Goal: Task Accomplishment & Management: Manage account settings

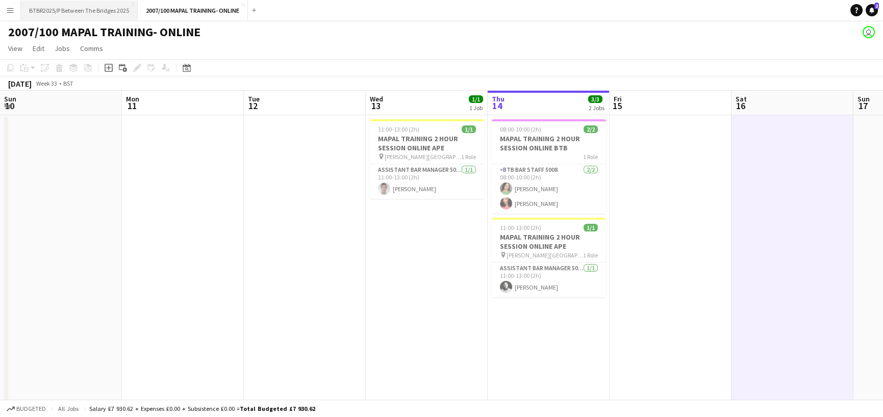
scroll to position [0, 426]
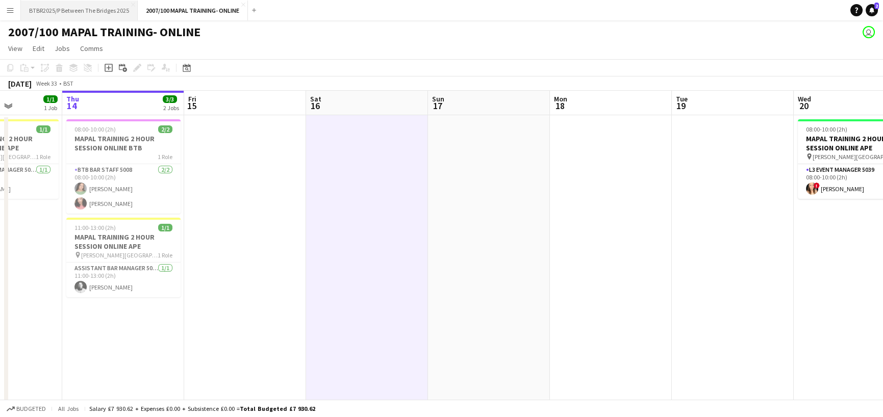
click at [87, 9] on button "BTBR2025/P Between The Bridges 2025 Close" at bounding box center [79, 11] width 117 height 20
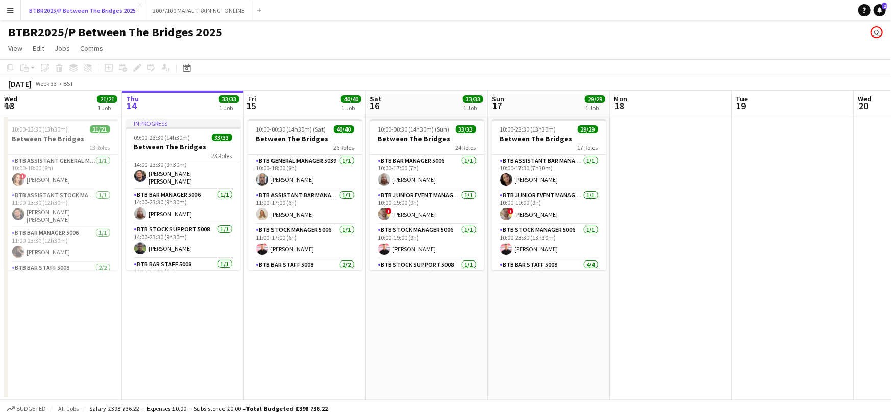
scroll to position [459, 0]
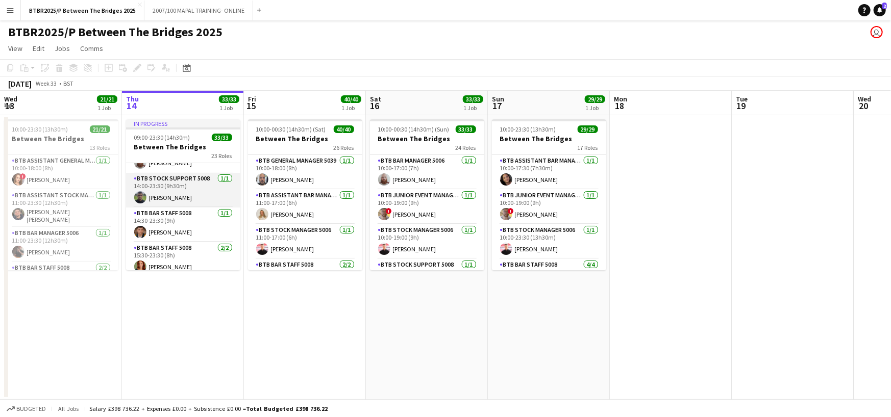
click at [187, 204] on app-card-role "BTB Stock support 5008 [DATE] 14:00-23:30 (9h30m) [PERSON_NAME]" at bounding box center [183, 190] width 114 height 35
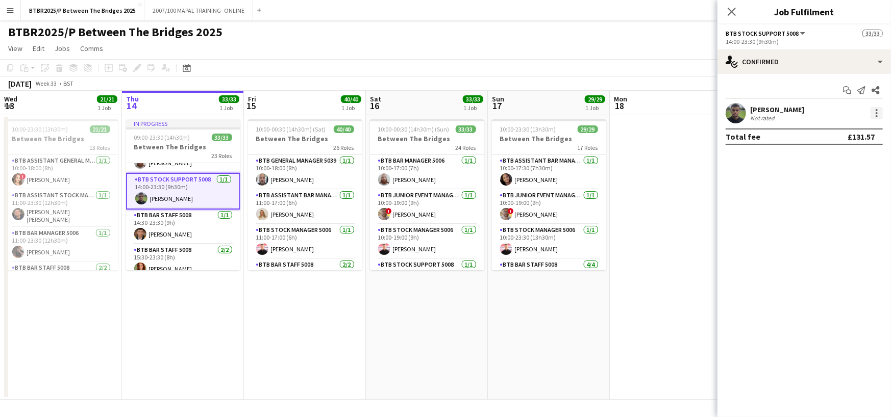
click at [877, 112] on div at bounding box center [877, 113] width 2 height 2
click at [841, 224] on button "Remove" at bounding box center [844, 230] width 80 height 24
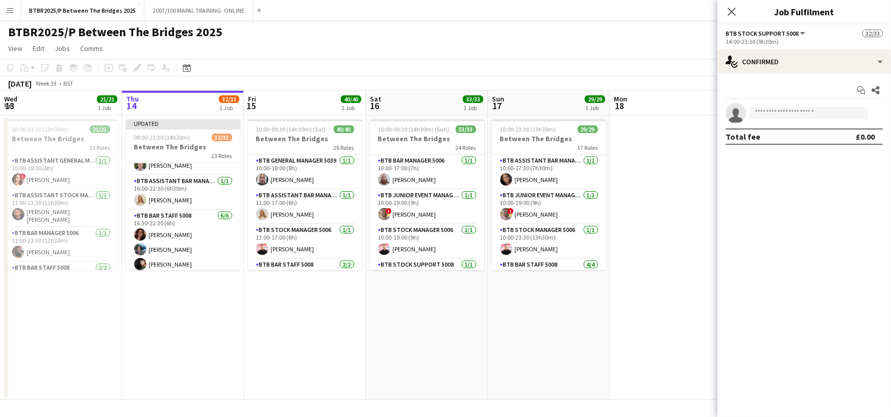
scroll to position [561, 0]
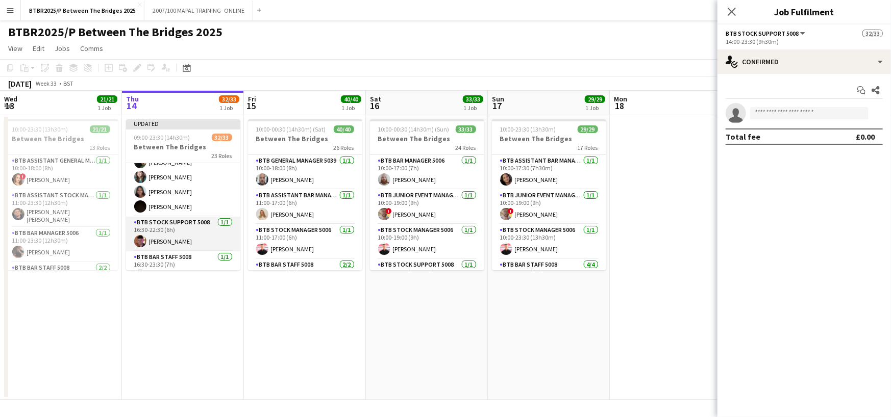
click at [190, 237] on app-card-role "BTB Stock support 5008 [DATE] 16:30-22:30 (6h) [PERSON_NAME]" at bounding box center [183, 234] width 114 height 35
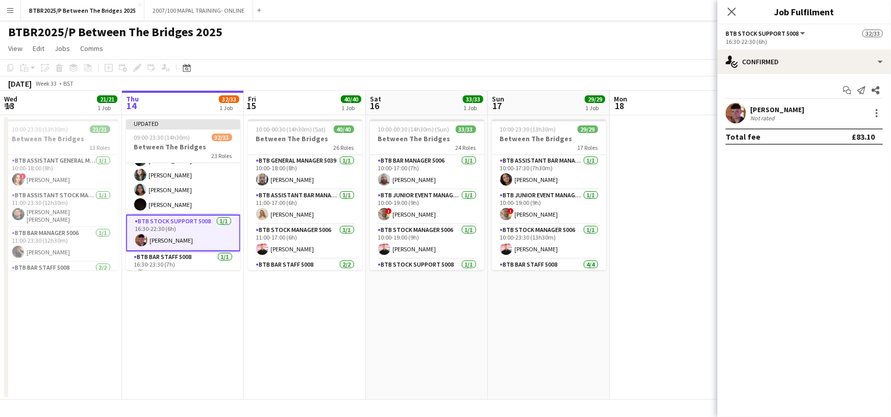
scroll to position [712, 0]
click at [872, 117] on div at bounding box center [876, 113] width 12 height 12
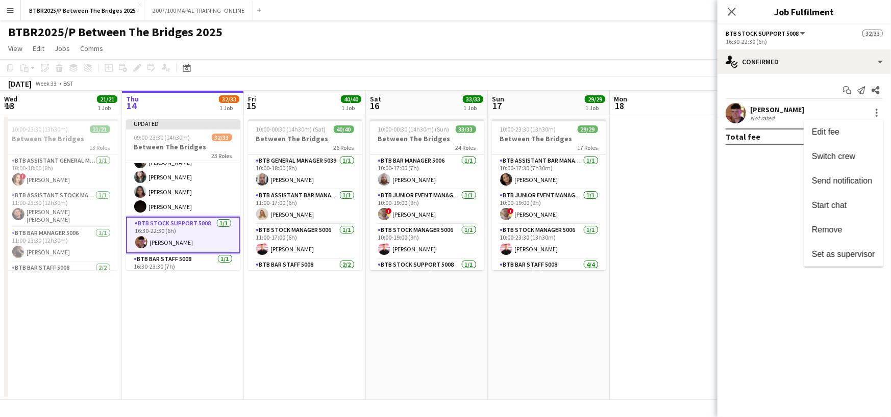
click at [837, 230] on span "Remove" at bounding box center [827, 230] width 31 height 9
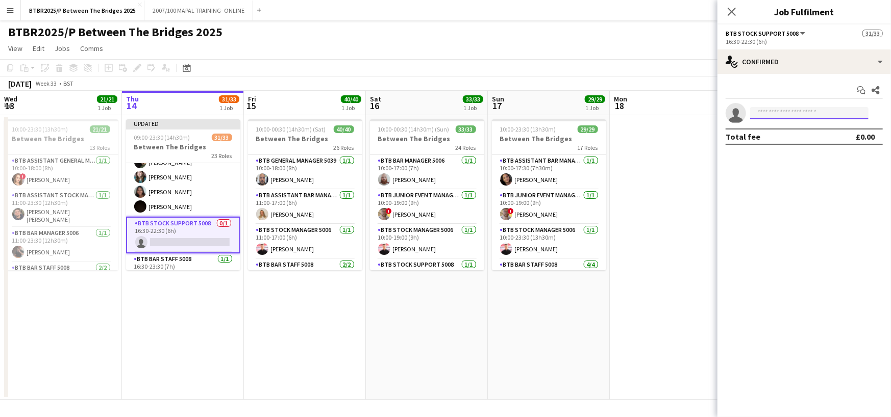
click at [790, 113] on input at bounding box center [809, 113] width 118 height 12
type input "*****"
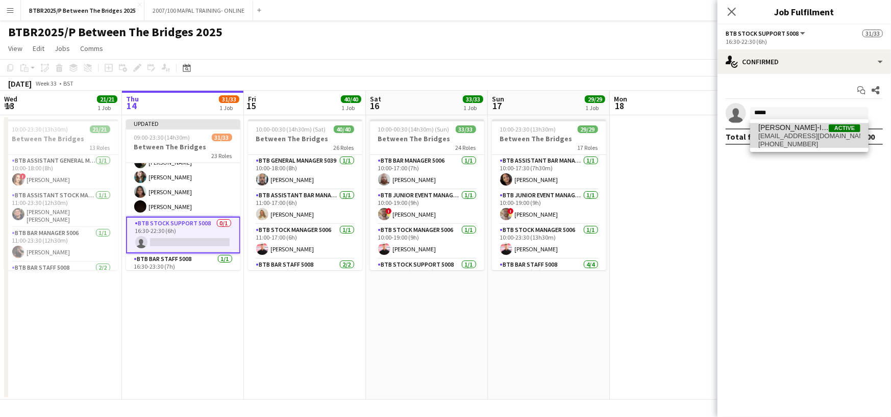
click at [802, 142] on span "[PHONE_NUMBER]" at bounding box center [809, 144] width 102 height 8
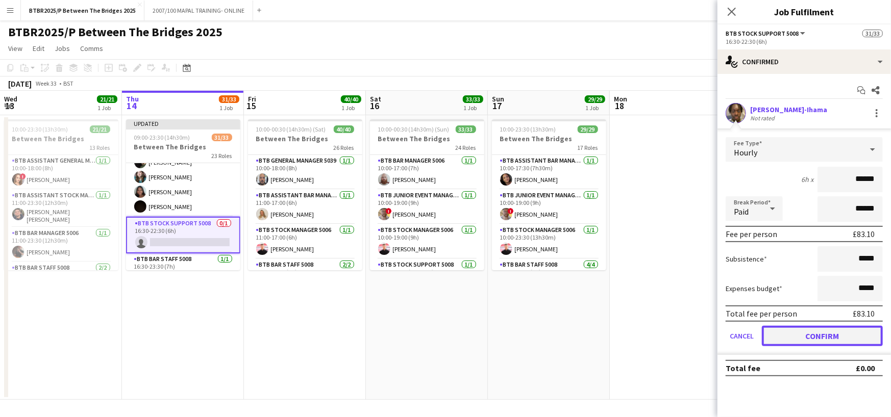
click at [847, 337] on button "Confirm" at bounding box center [822, 336] width 121 height 20
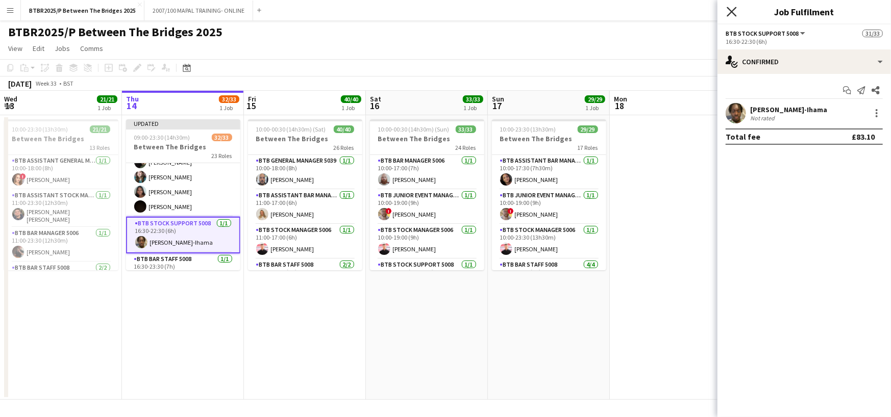
click at [731, 13] on icon at bounding box center [732, 12] width 10 height 10
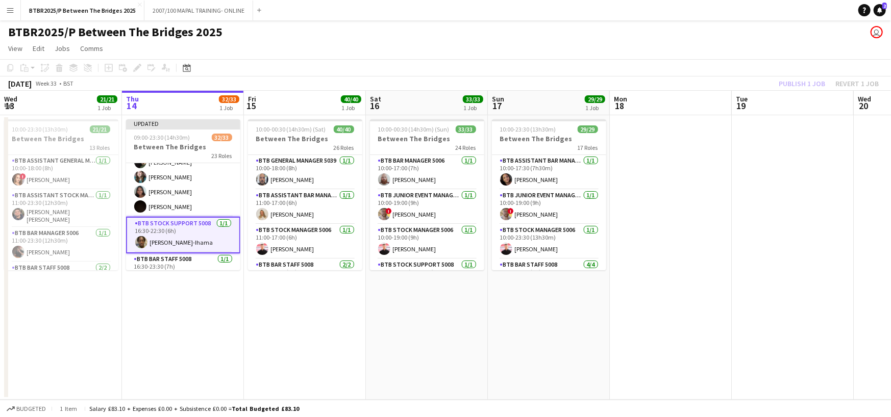
click at [787, 83] on div "Publish 1 job Revert 1 job" at bounding box center [828, 83] width 125 height 13
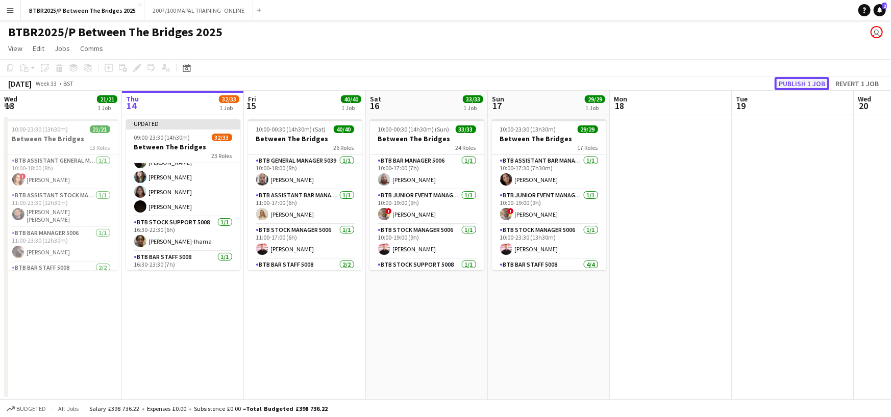
click at [787, 83] on button "Publish 1 job" at bounding box center [802, 83] width 55 height 13
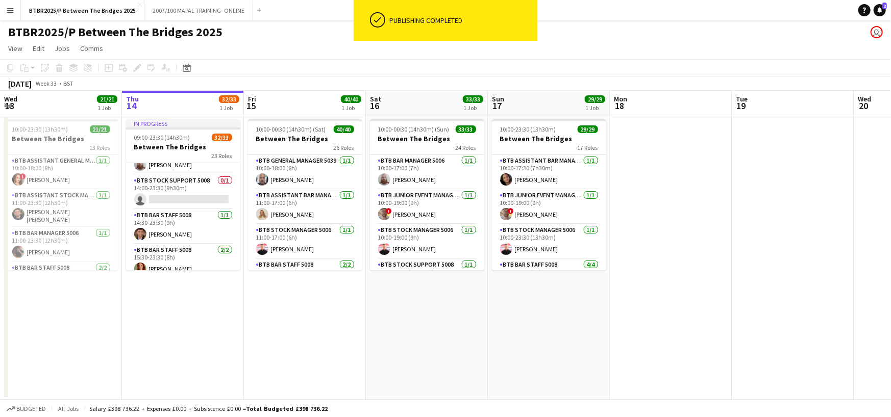
scroll to position [406, 0]
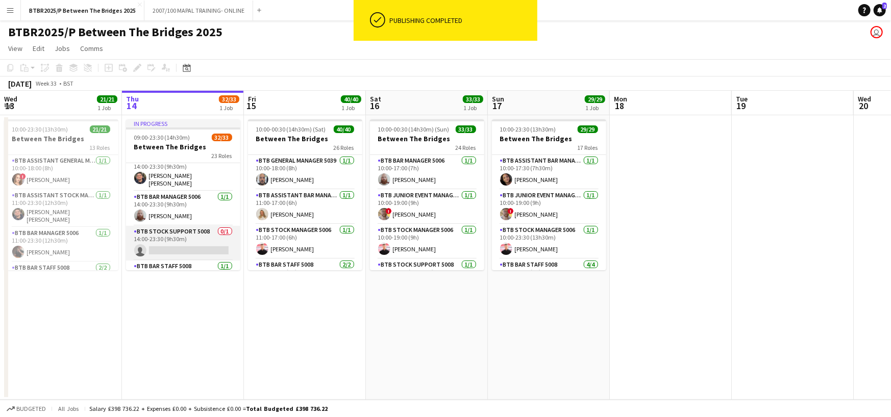
click at [183, 243] on app-card-role "BTB Stock support 5008 0/1 14:00-23:30 (9h30m) single-neutral-actions" at bounding box center [183, 243] width 114 height 35
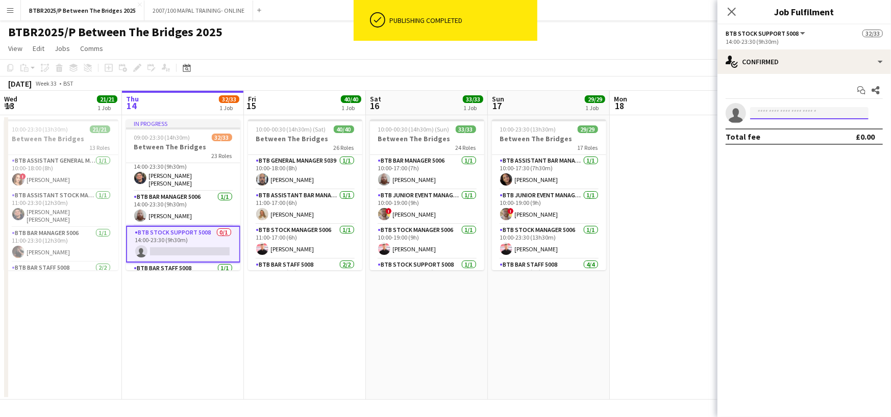
click at [836, 114] on input at bounding box center [809, 113] width 118 height 12
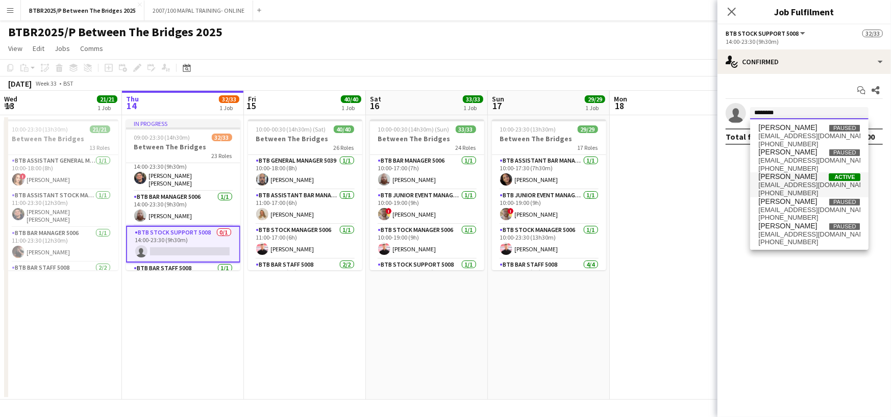
type input "********"
click at [810, 192] on span "[PHONE_NUMBER]" at bounding box center [809, 193] width 102 height 8
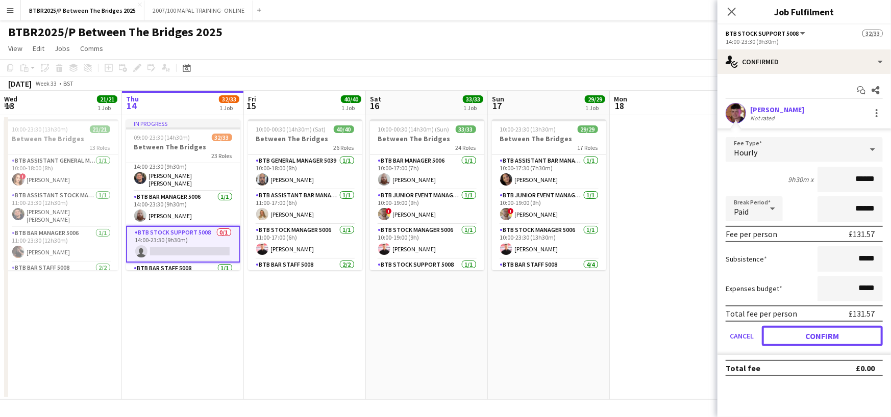
click at [829, 338] on button "Confirm" at bounding box center [822, 336] width 121 height 20
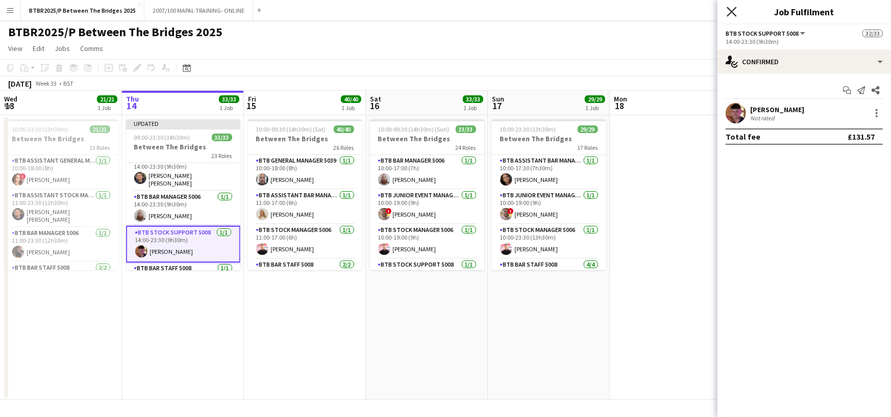
click at [731, 15] on icon "Close pop-in" at bounding box center [732, 12] width 10 height 10
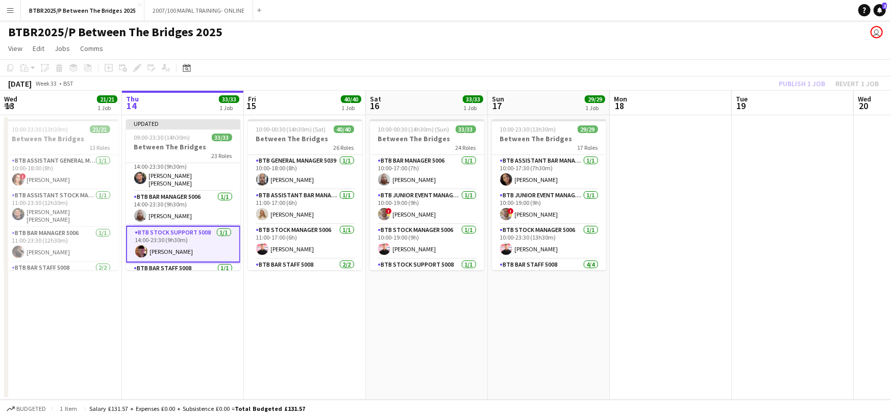
click at [802, 77] on div "Publish 1 job Revert 1 job" at bounding box center [828, 83] width 125 height 13
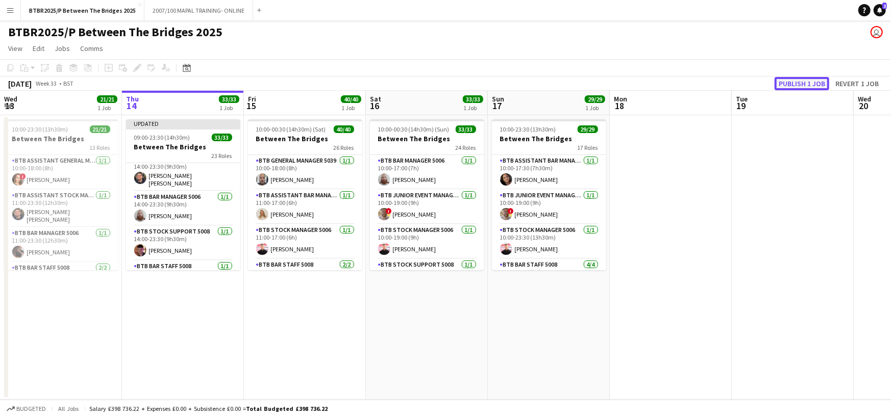
click at [804, 80] on button "Publish 1 job" at bounding box center [802, 83] width 55 height 13
